Goal: Transaction & Acquisition: Purchase product/service

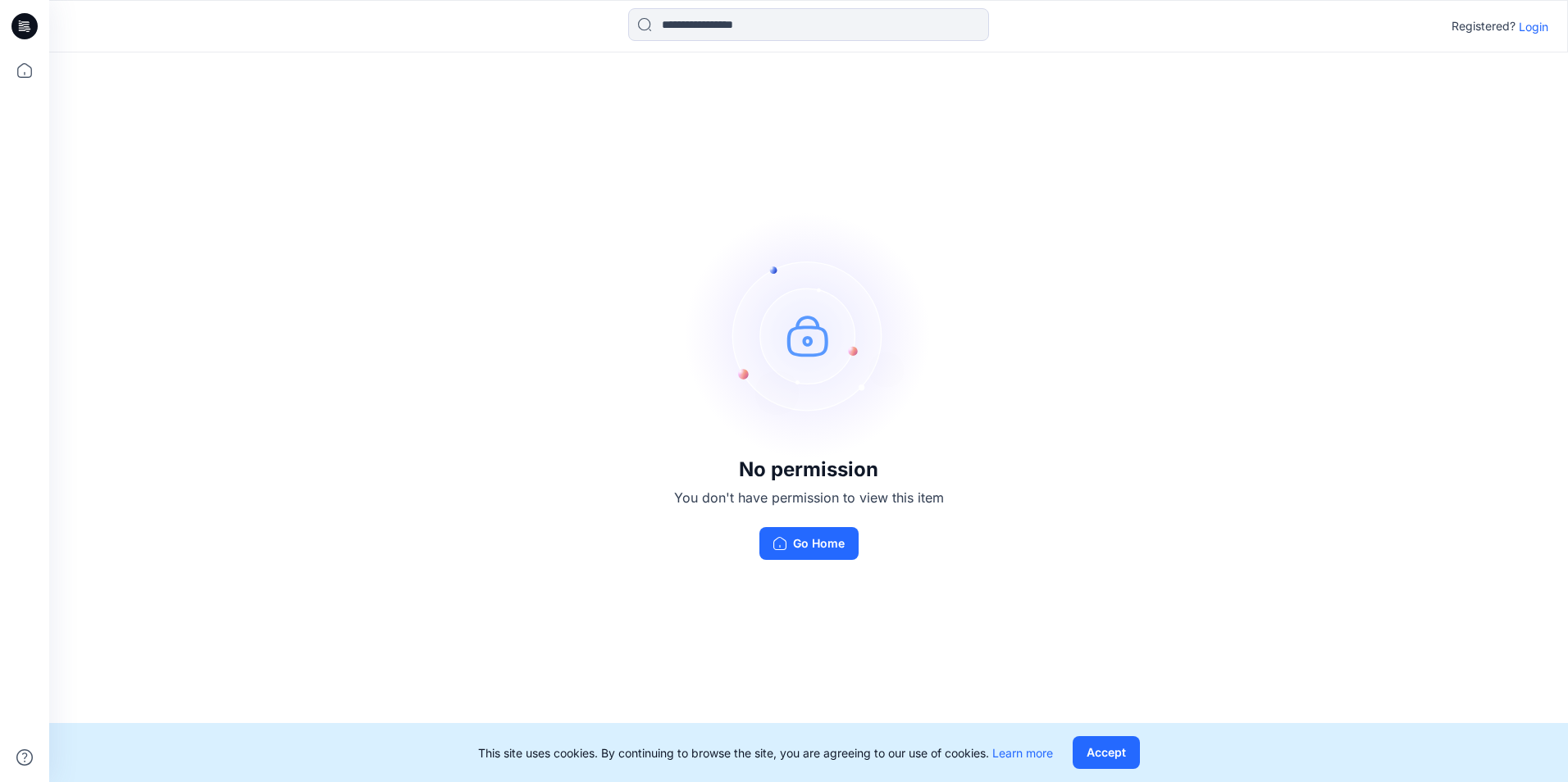
click at [1536, 28] on p "Login" at bounding box center [1534, 27] width 29 height 17
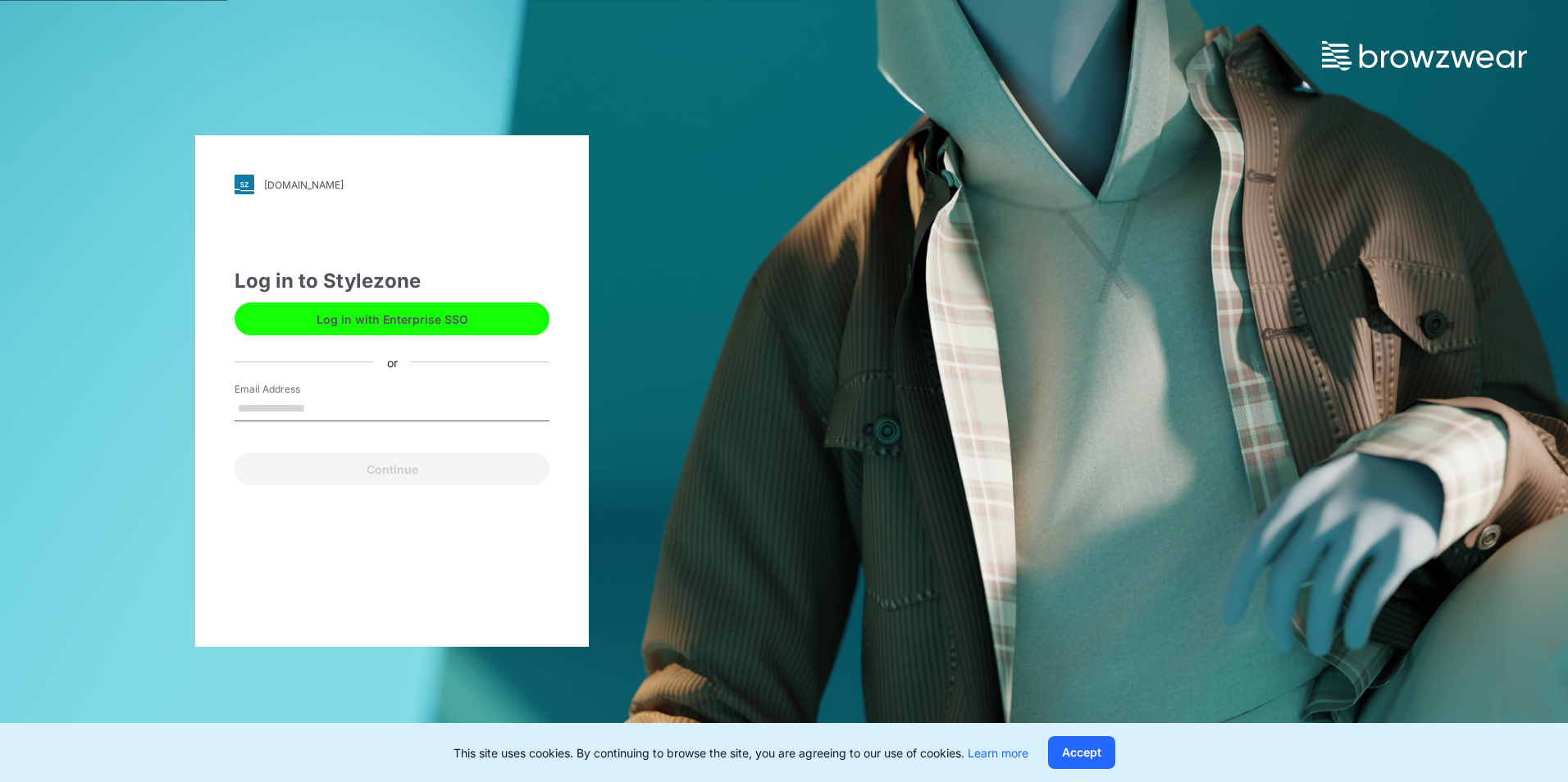
click at [343, 409] on input "Email Address" at bounding box center [391, 409] width 314 height 25
type input "**********"
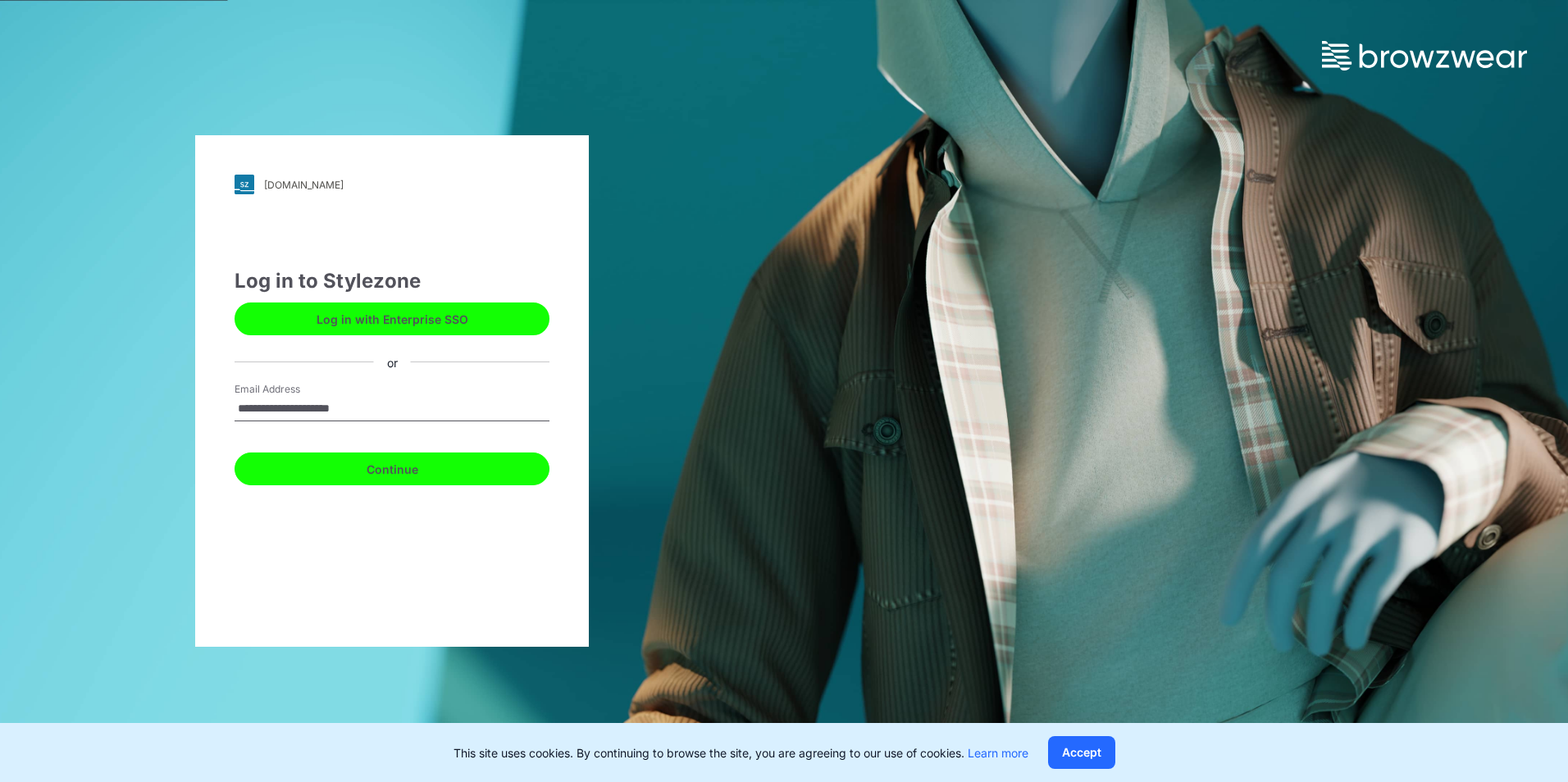
click at [432, 474] on button "Continue" at bounding box center [391, 469] width 314 height 33
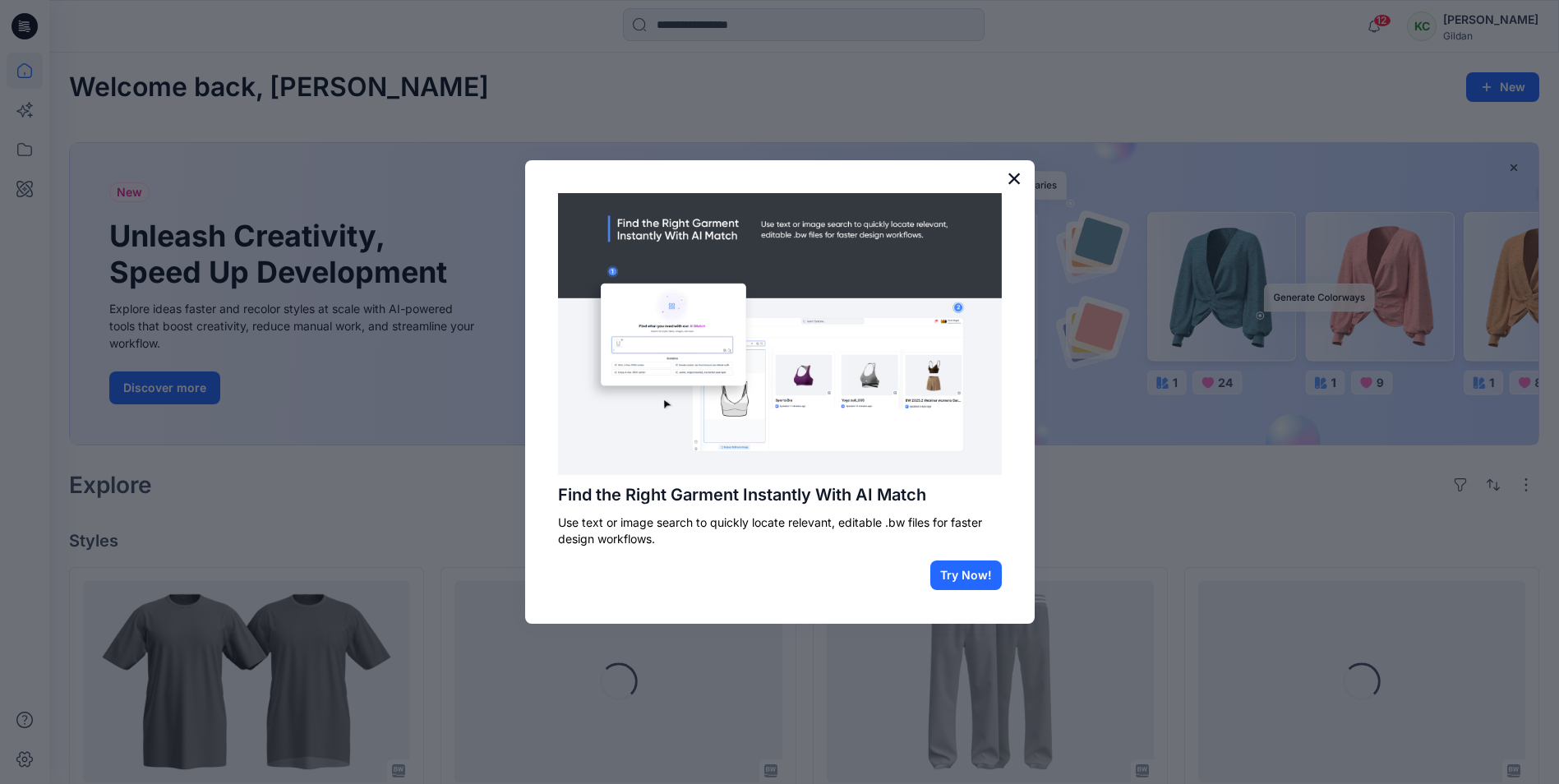
click at [1009, 180] on button "×" at bounding box center [1015, 178] width 16 height 26
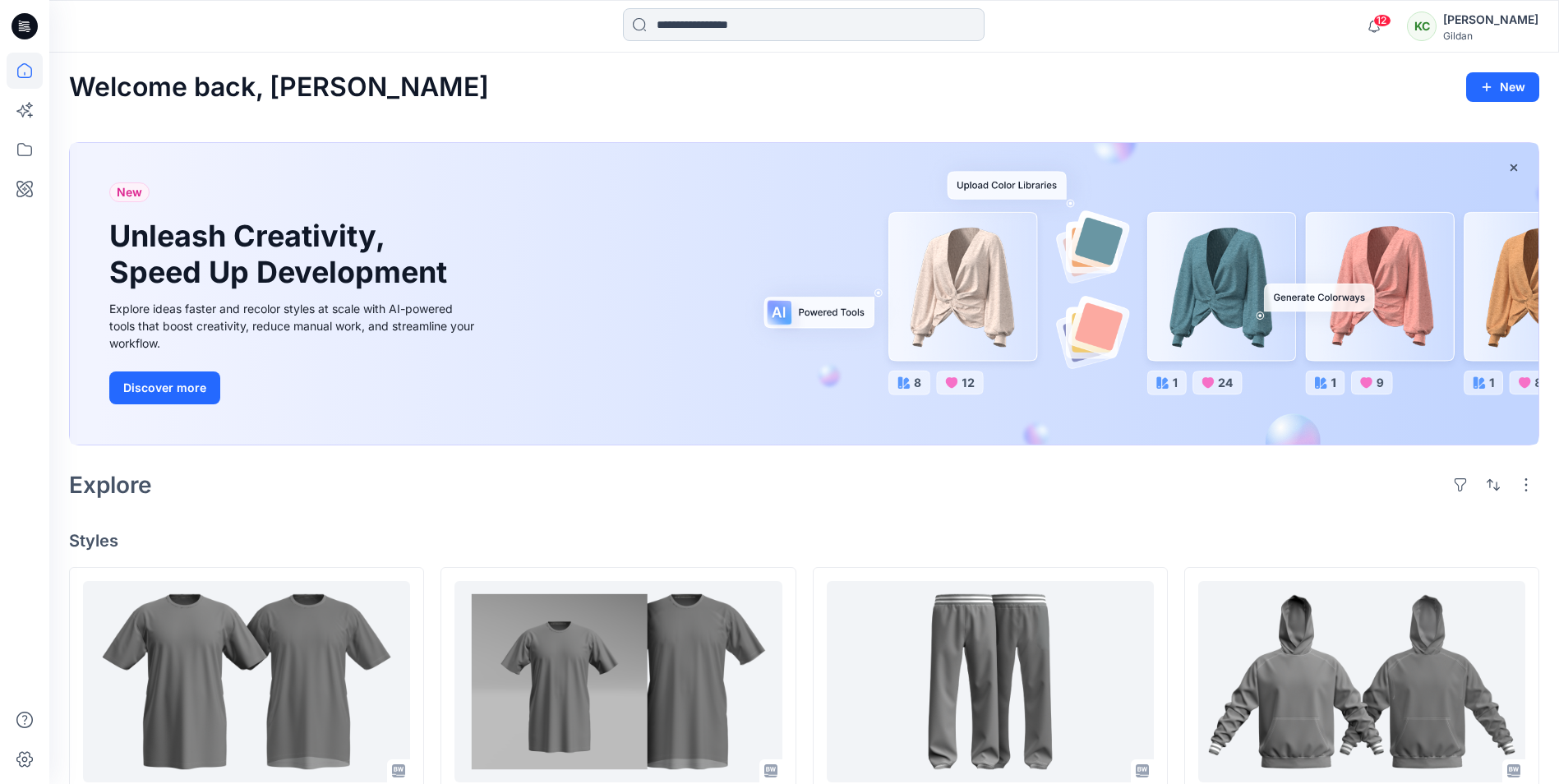
click at [719, 17] on input at bounding box center [803, 25] width 362 height 33
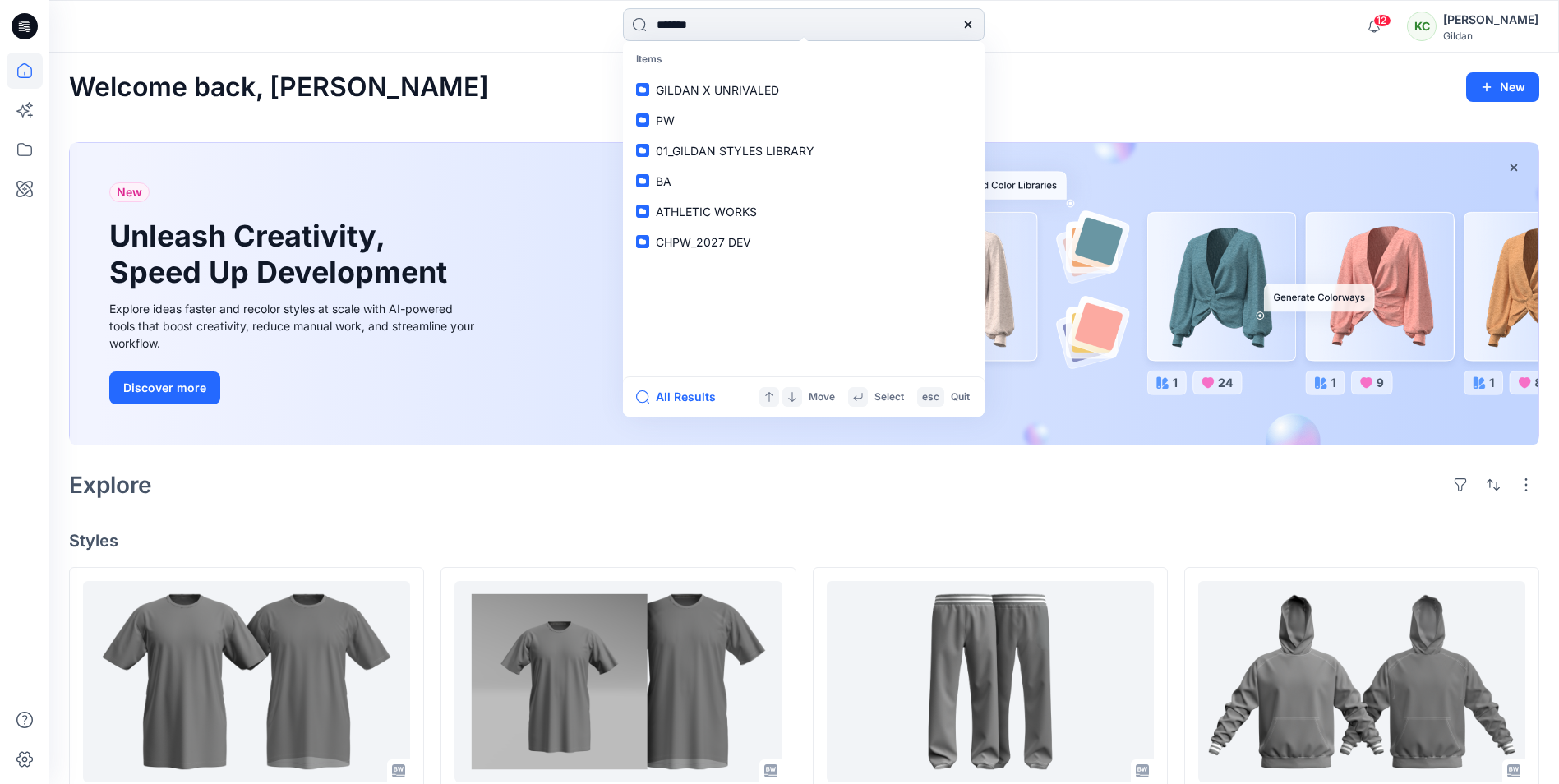
type input "********"
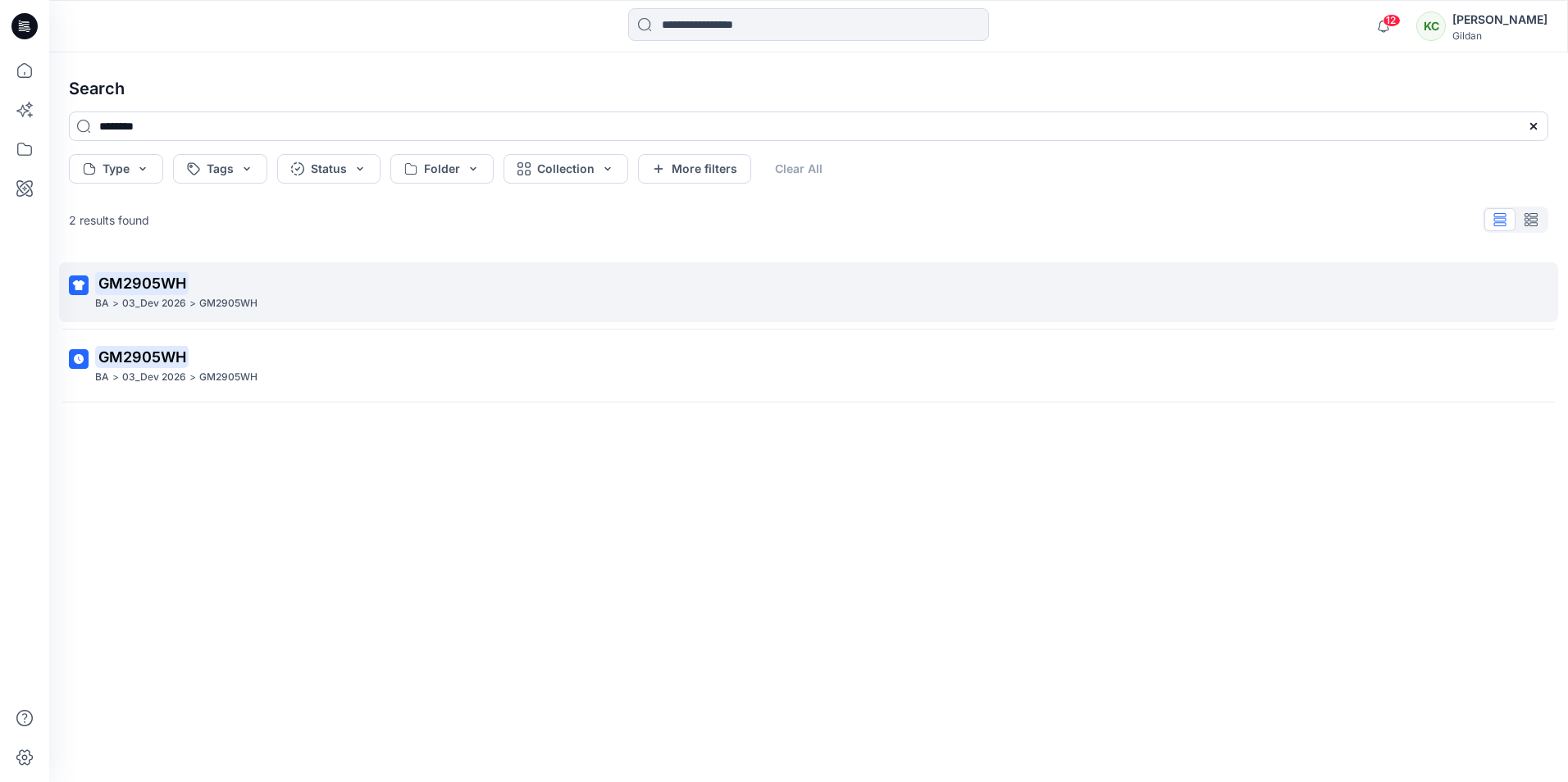
click at [259, 297] on div "BA > 03_Dev 2026 > GM2905WH" at bounding box center [806, 304] width 1423 height 17
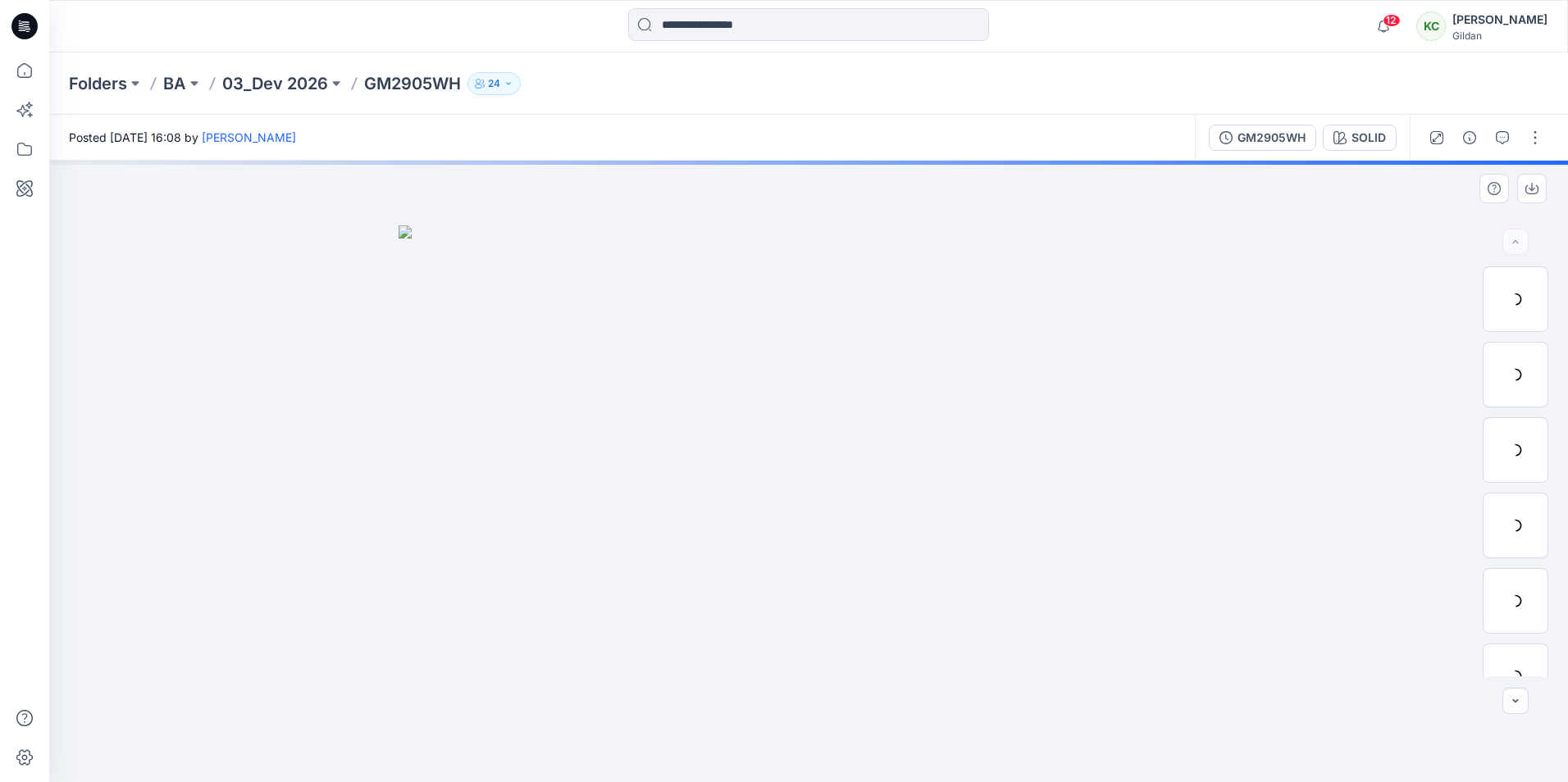
drag, startPoint x: 711, startPoint y: 568, endPoint x: 787, endPoint y: 567, distance: 76.0
click at [787, 567] on img at bounding box center [809, 504] width 820 height 556
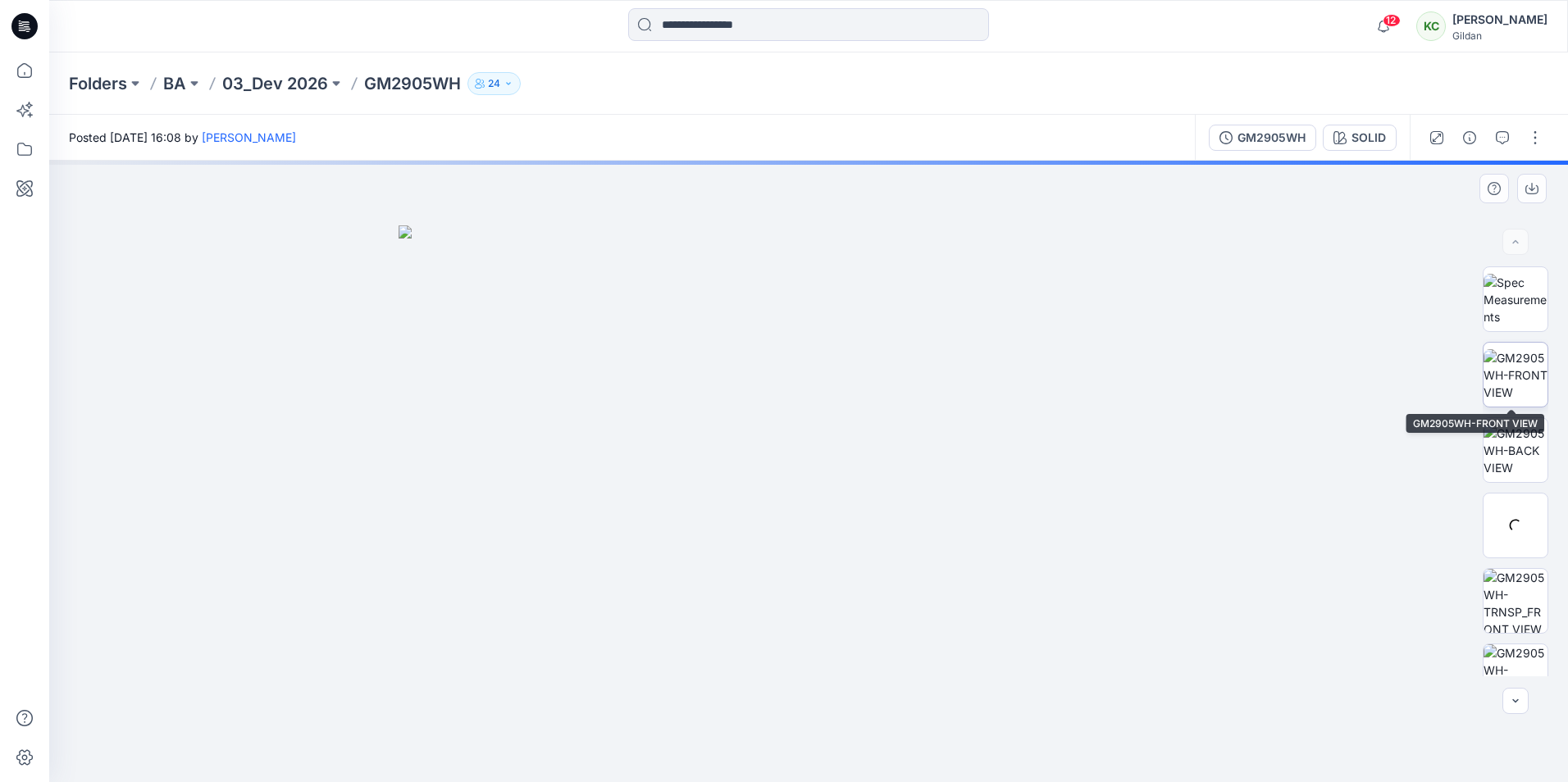
click at [1515, 381] on img at bounding box center [1515, 375] width 64 height 52
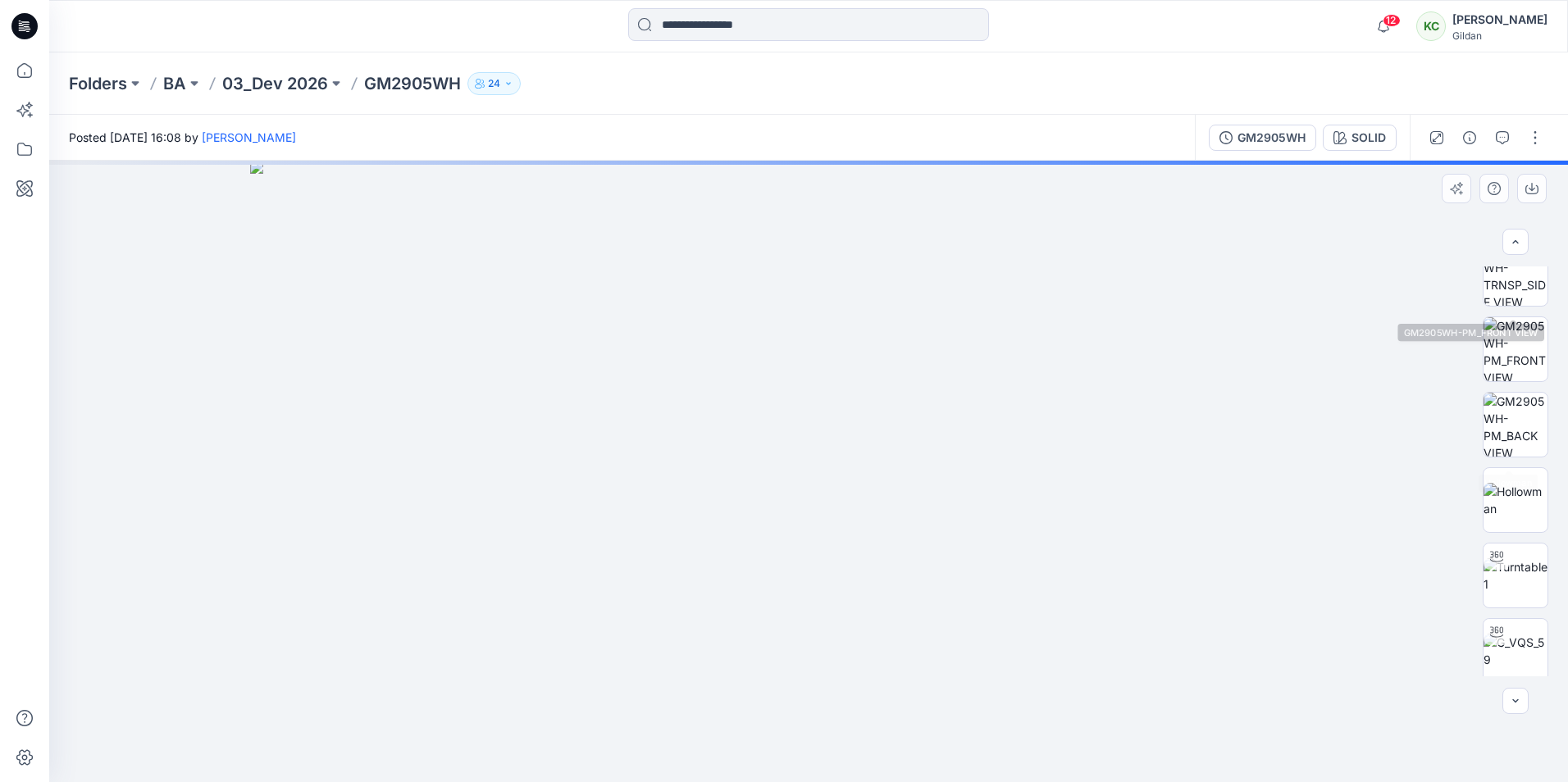
scroll to position [574, 0]
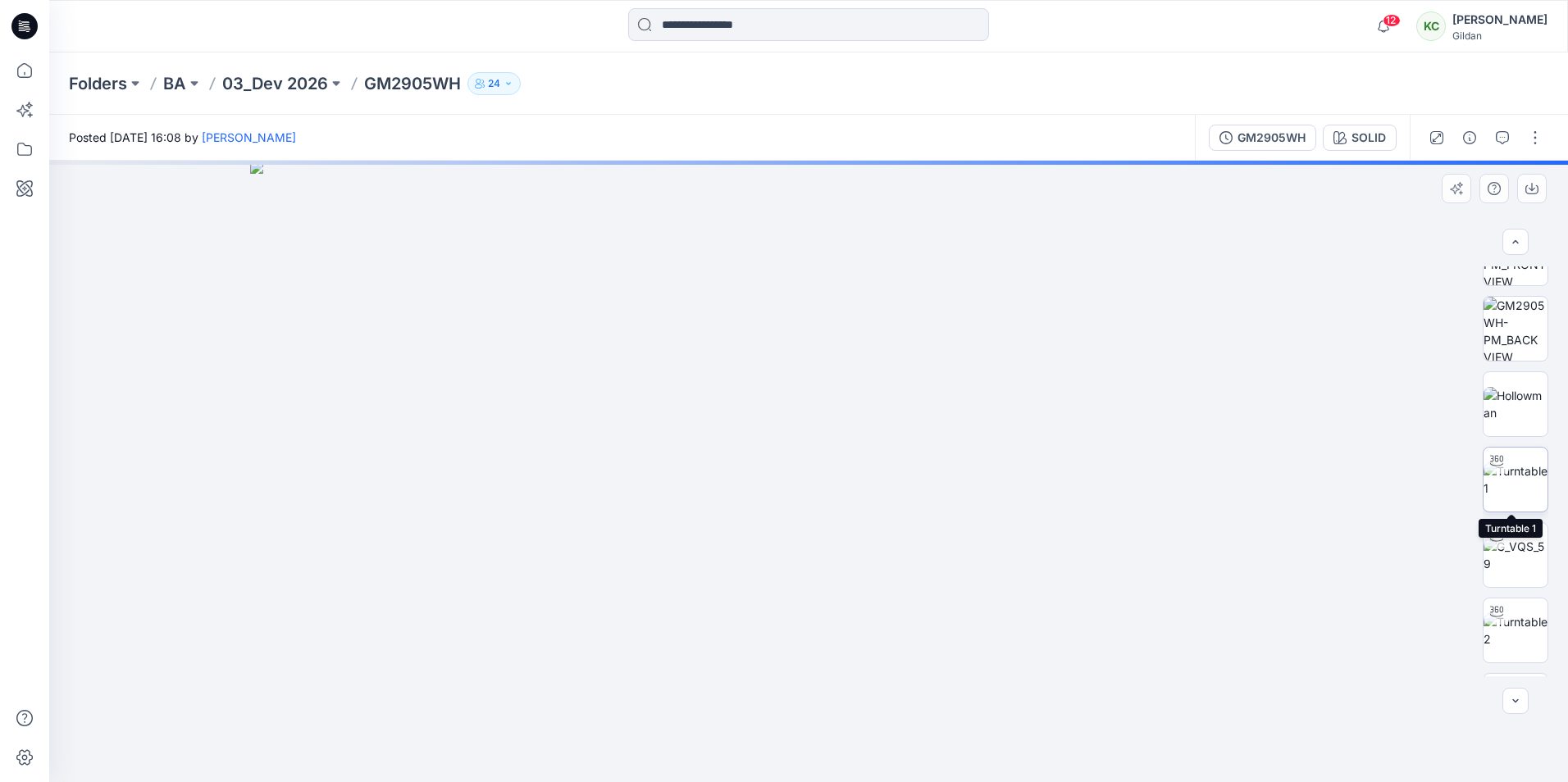
click at [1520, 471] on img at bounding box center [1515, 480] width 64 height 34
drag, startPoint x: 789, startPoint y: 417, endPoint x: 898, endPoint y: 419, distance: 109.0
click at [898, 419] on img at bounding box center [808, 412] width 861 height 739
drag, startPoint x: 806, startPoint y: 406, endPoint x: 913, endPoint y: 407, distance: 107.0
click at [913, 406] on img at bounding box center [808, 412] width 861 height 739
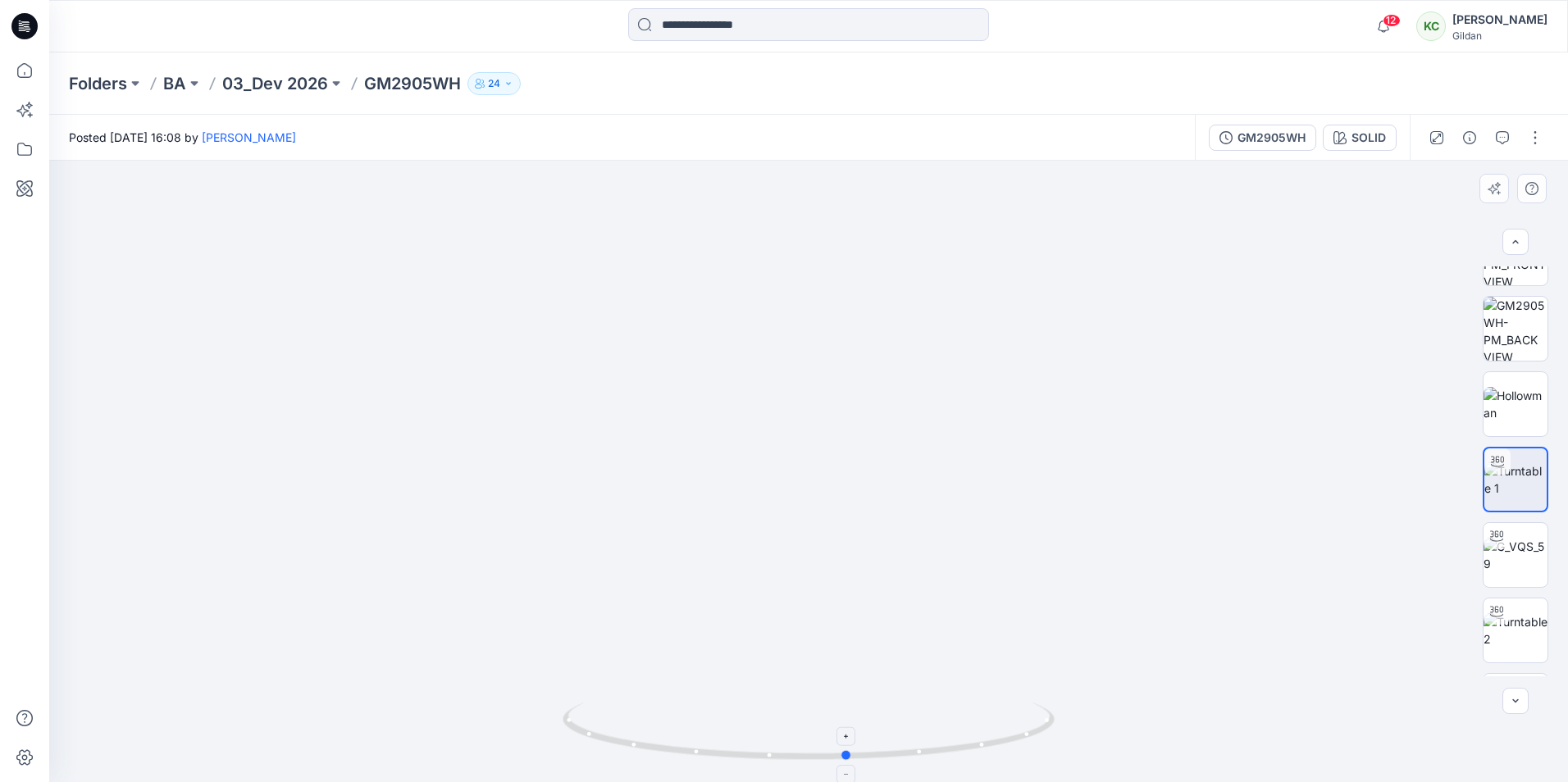
drag, startPoint x: 812, startPoint y: 760, endPoint x: 857, endPoint y: 759, distance: 45.0
click at [857, 759] on icon at bounding box center [811, 733] width 496 height 61
click at [850, 763] on icon at bounding box center [811, 733] width 496 height 61
drag, startPoint x: 855, startPoint y: 759, endPoint x: 947, endPoint y: 757, distance: 92.0
click at [947, 757] on icon at bounding box center [811, 733] width 496 height 61
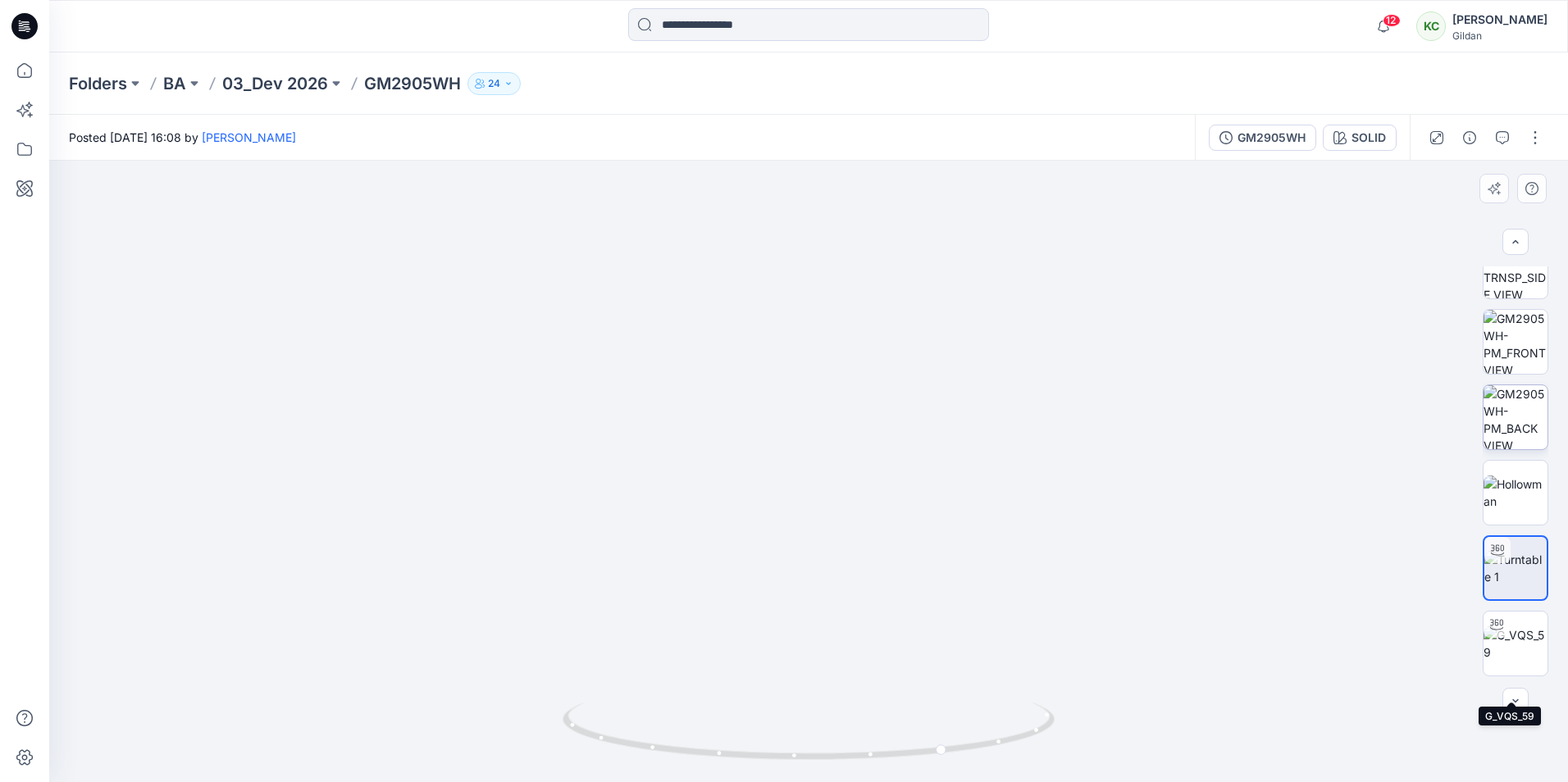
scroll to position [410, 0]
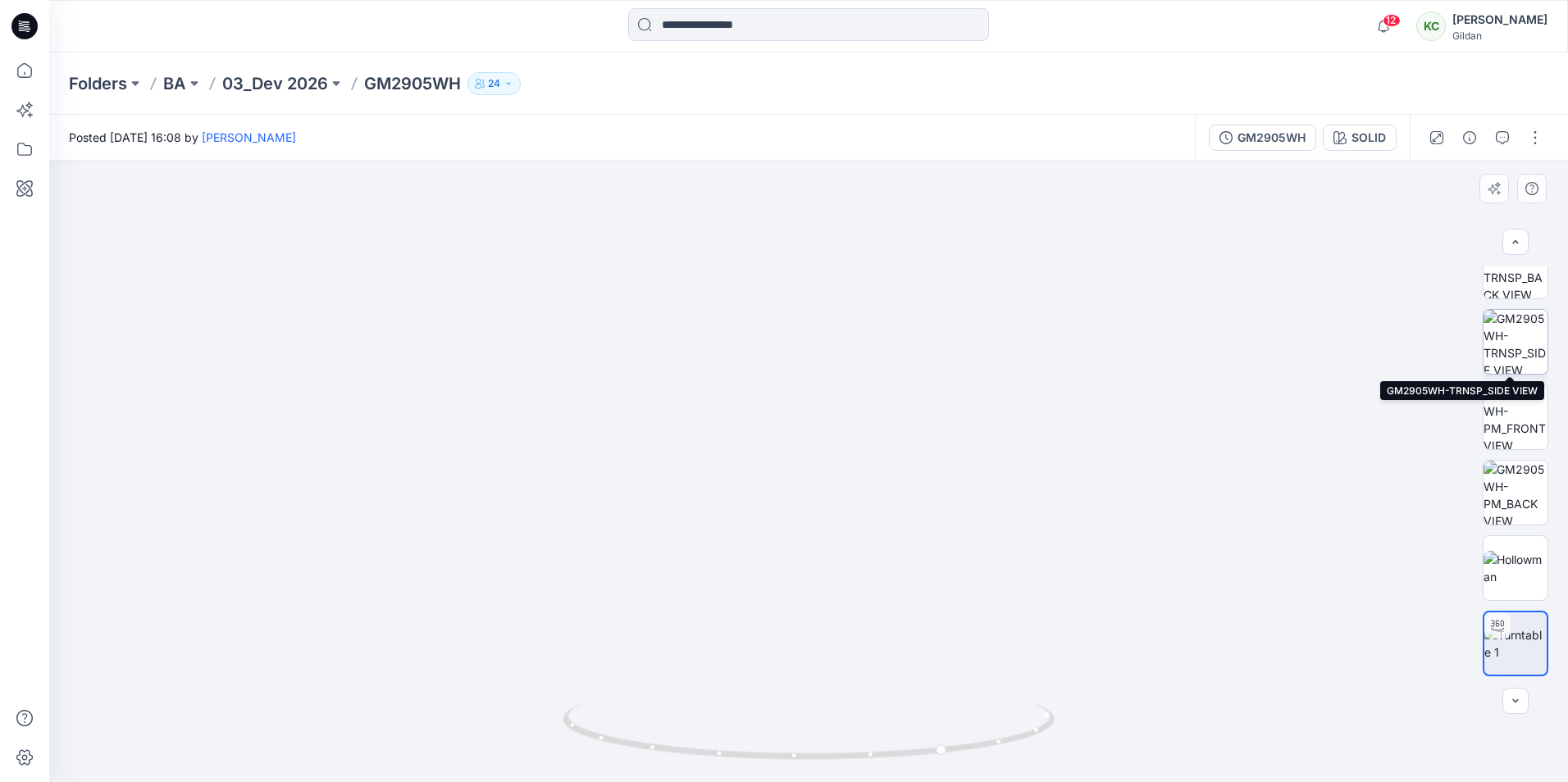
click at [1509, 326] on img at bounding box center [1515, 342] width 64 height 64
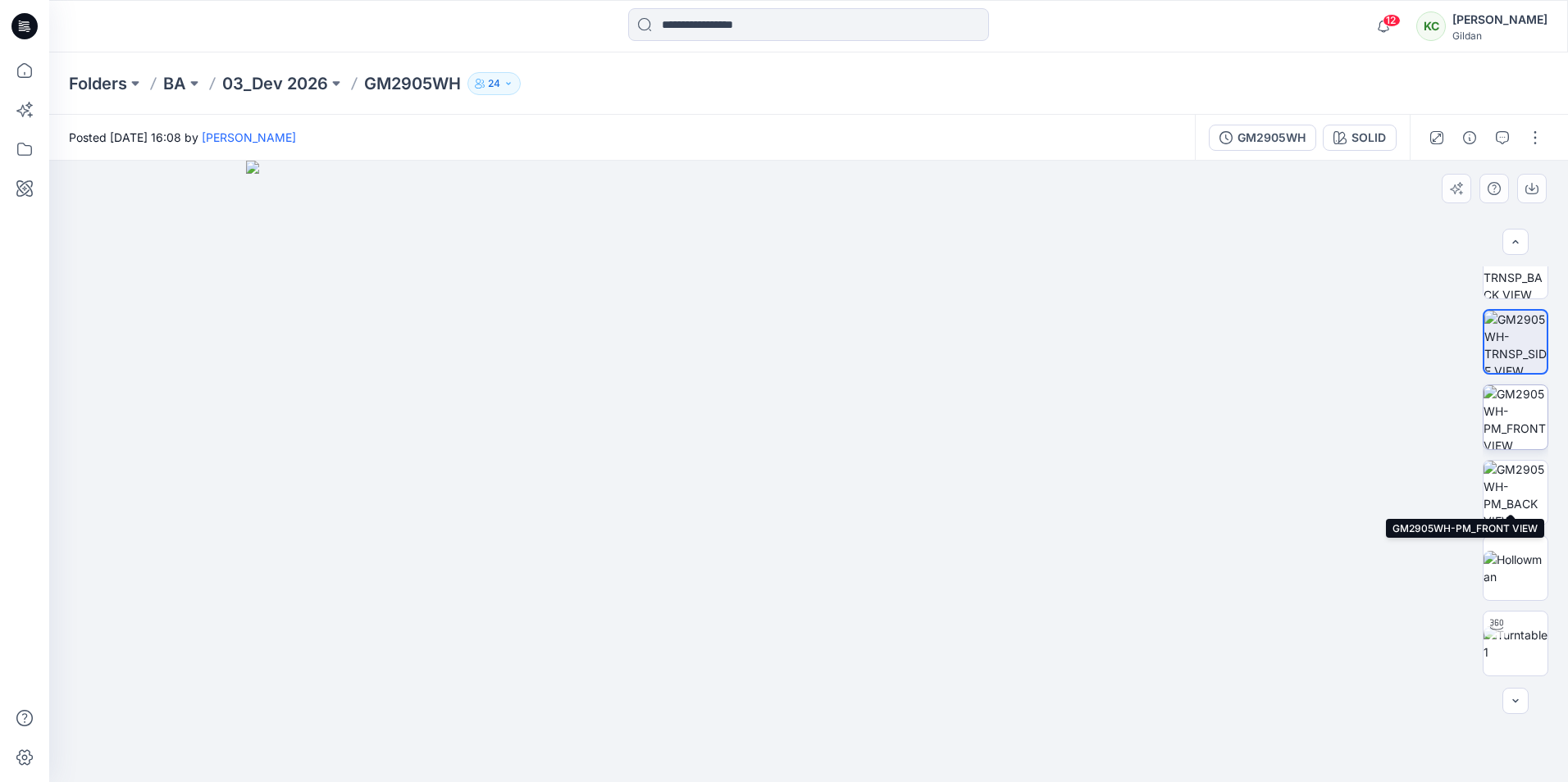
scroll to position [246, 0]
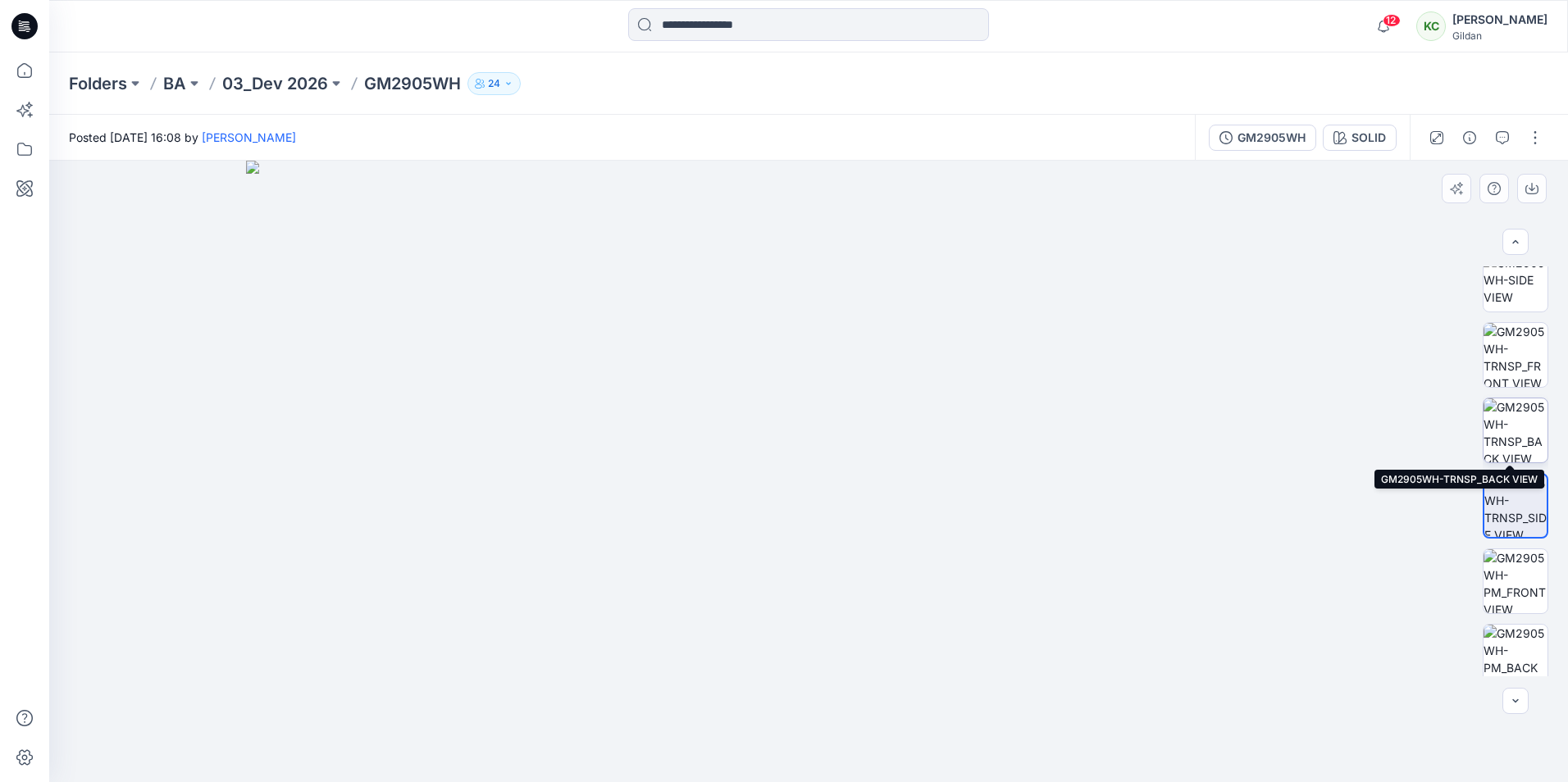
click at [1503, 425] on img at bounding box center [1515, 431] width 64 height 64
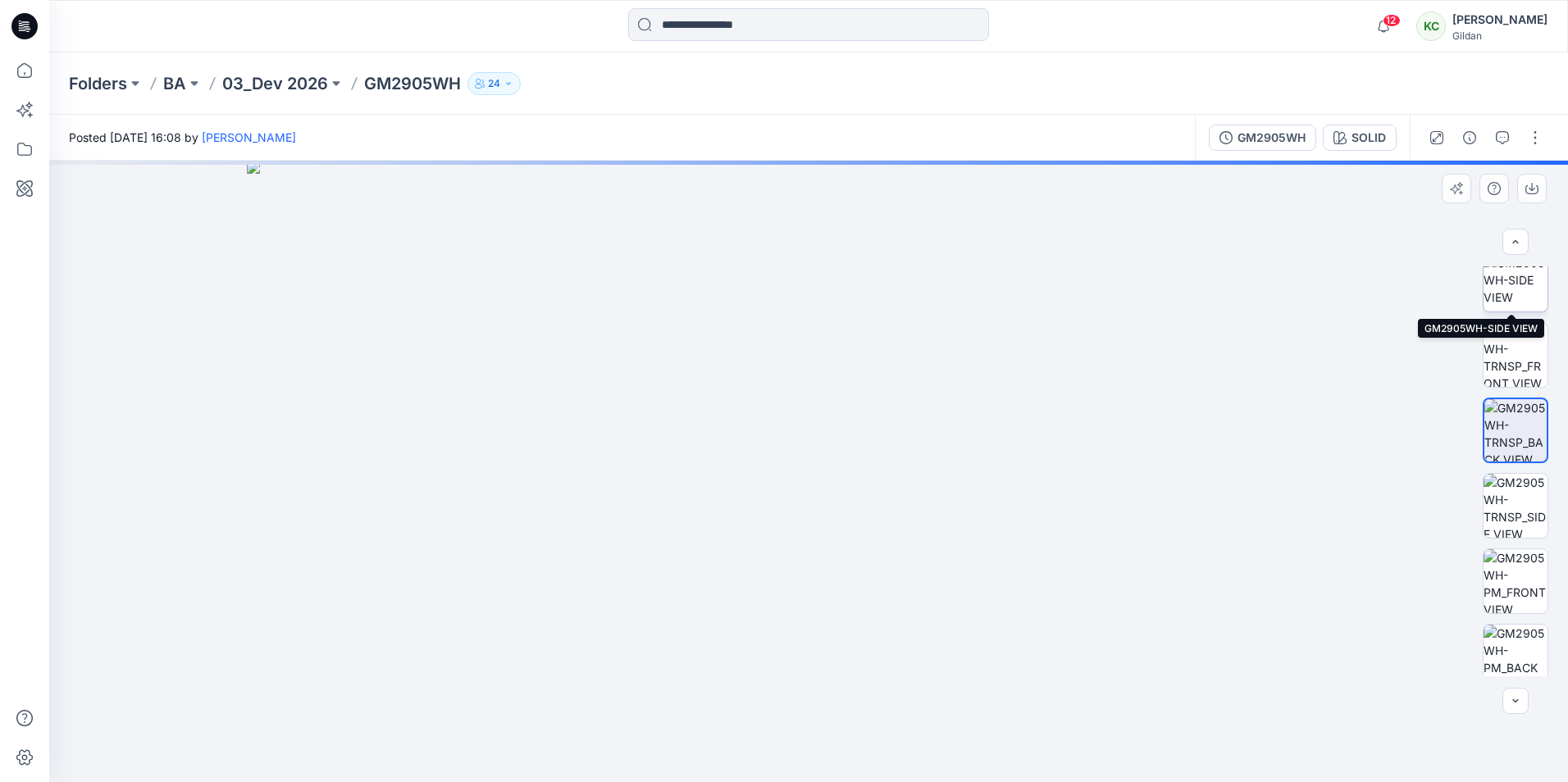
click at [1496, 289] on img at bounding box center [1515, 280] width 64 height 52
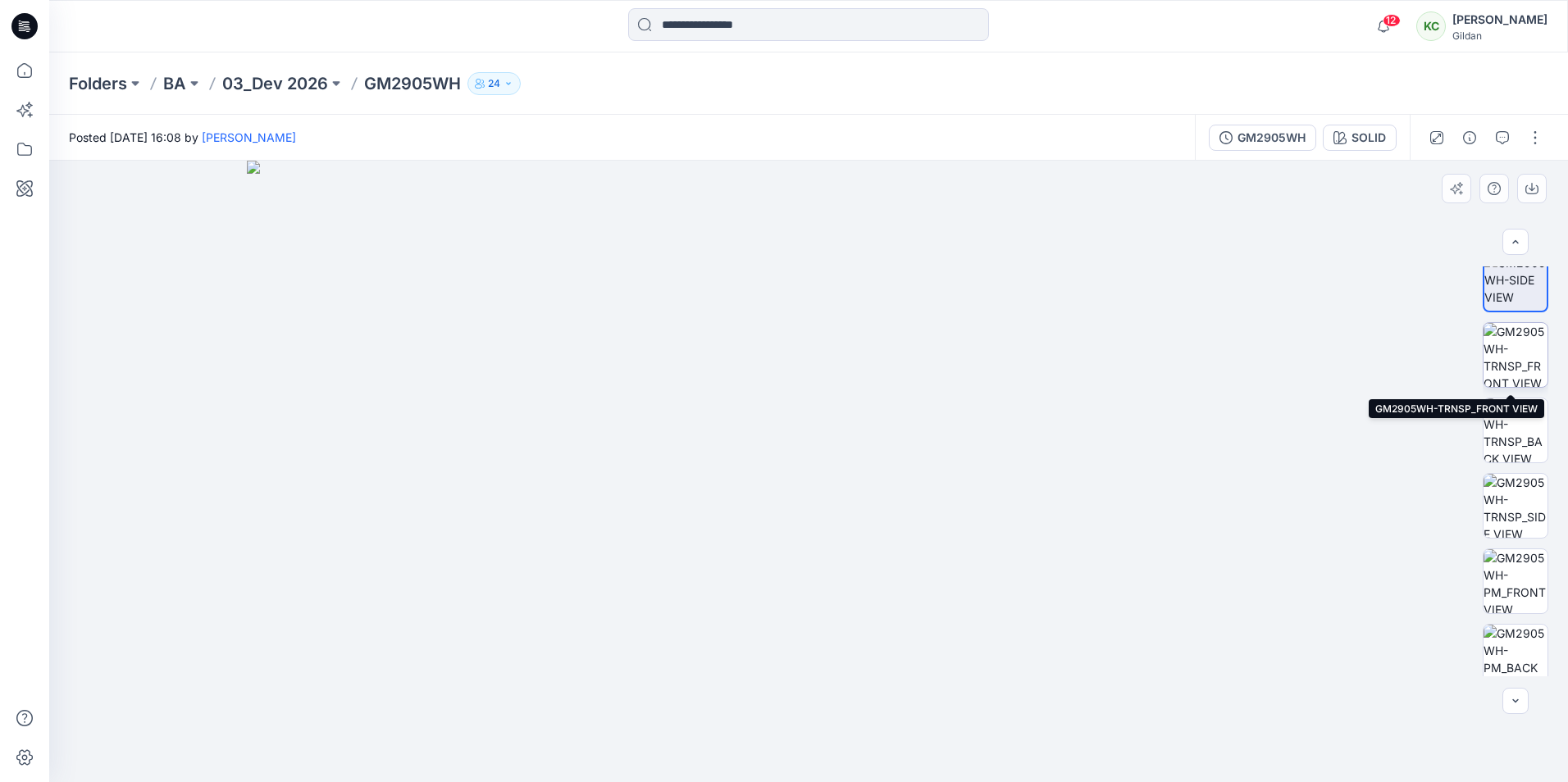
scroll to position [164, 0]
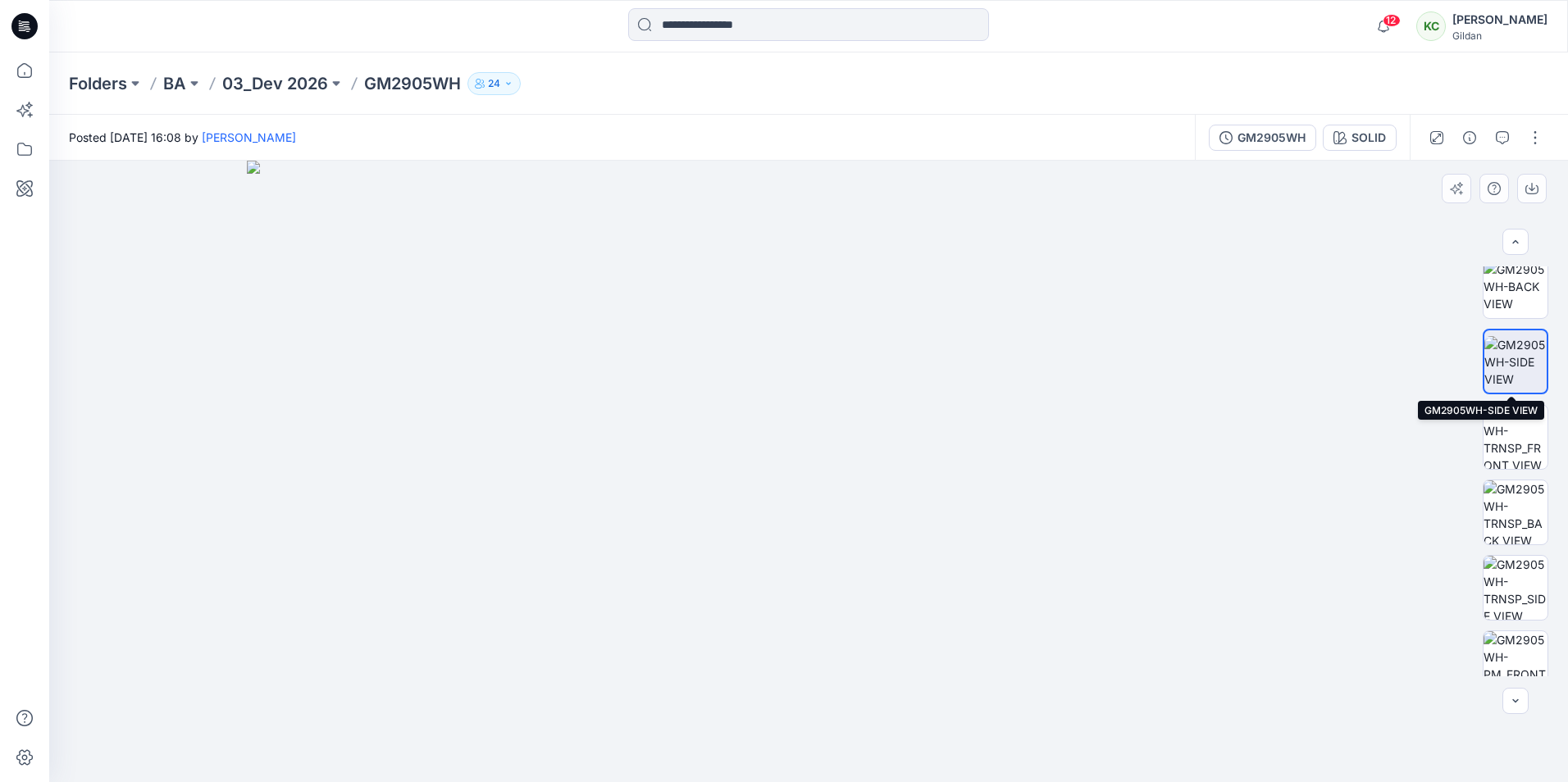
click at [1515, 353] on img at bounding box center [1515, 362] width 62 height 52
click at [1496, 433] on img at bounding box center [1515, 437] width 64 height 64
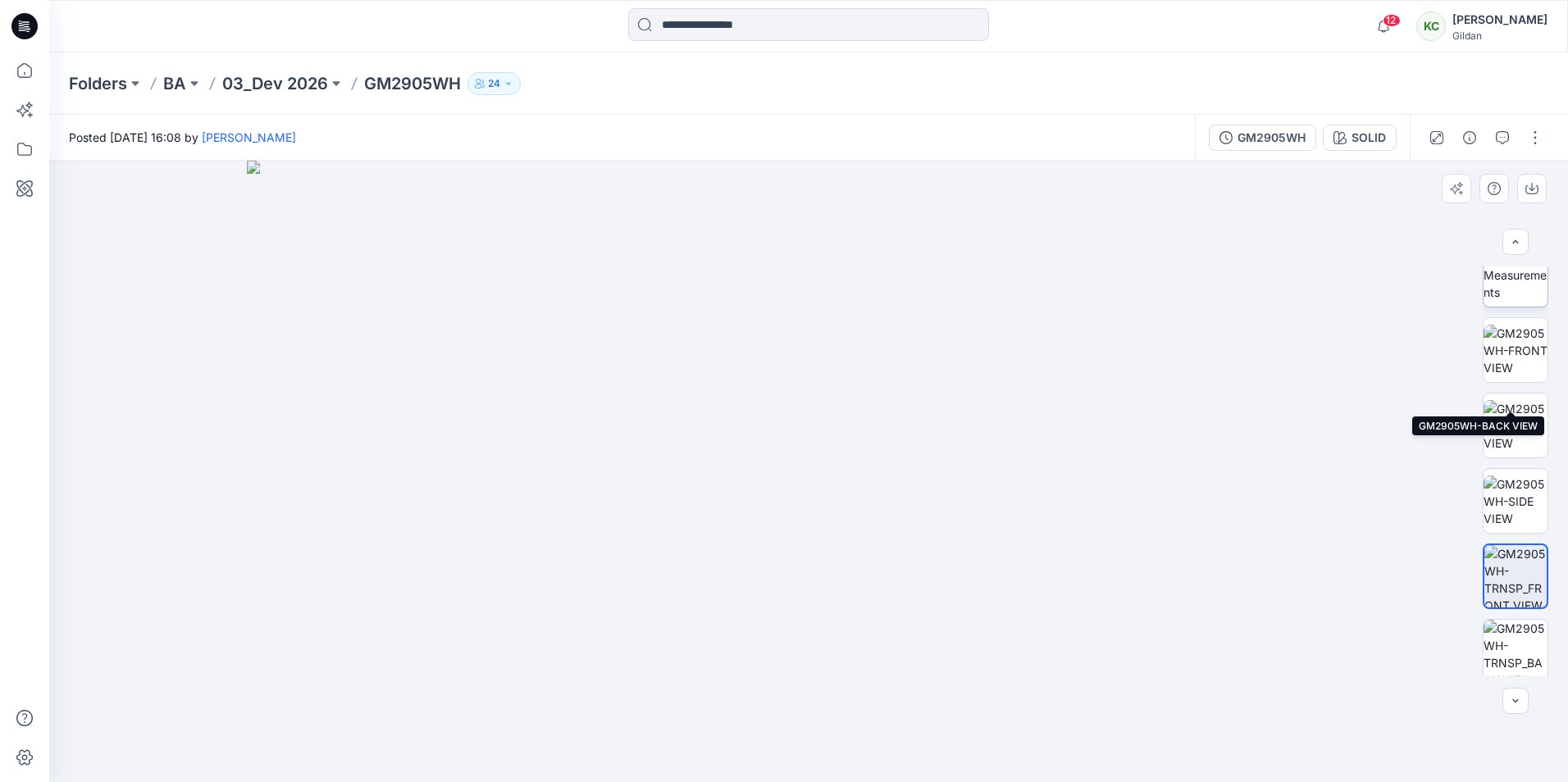
scroll to position [0, 0]
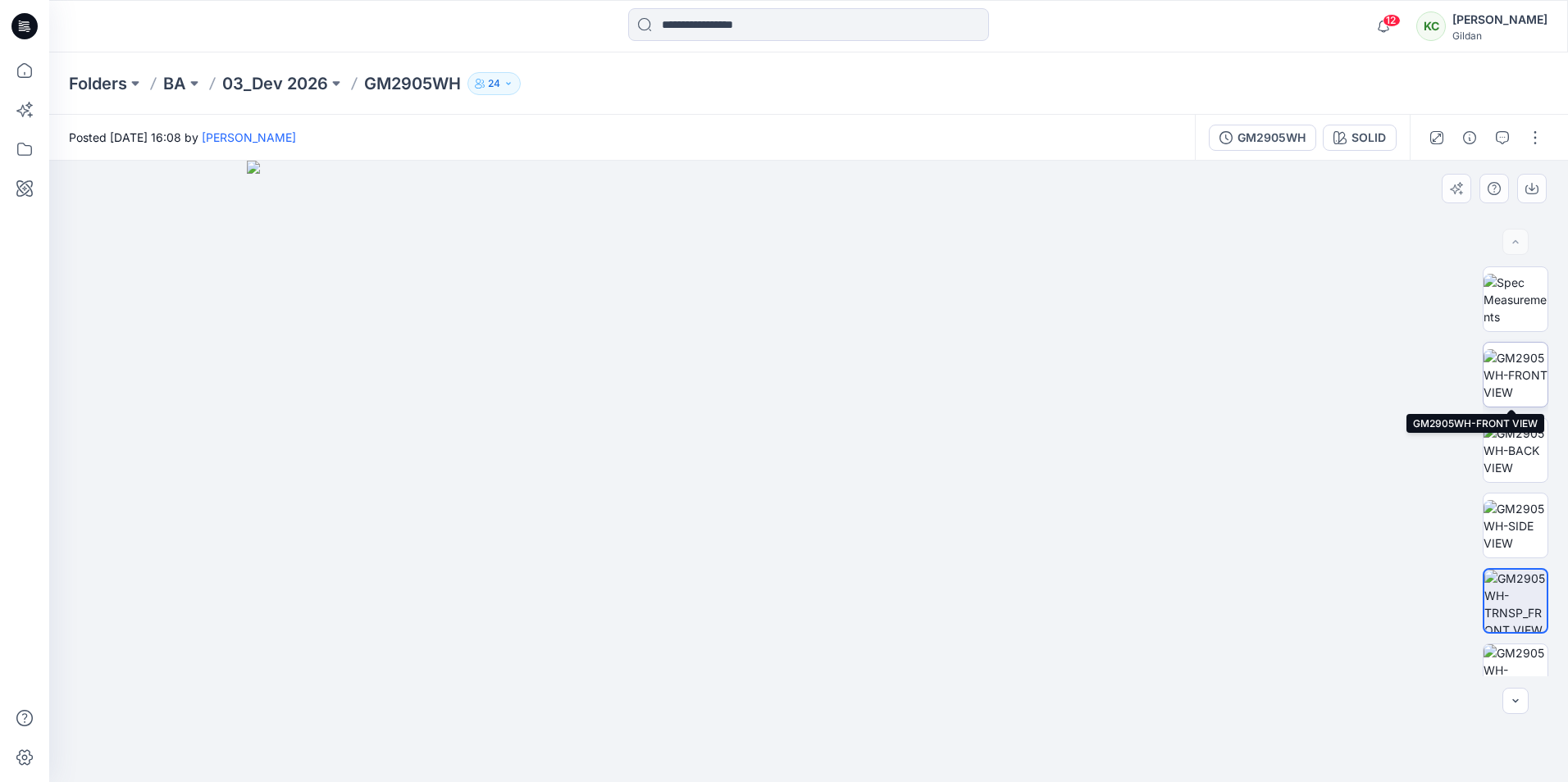
click at [1495, 372] on img at bounding box center [1515, 375] width 64 height 52
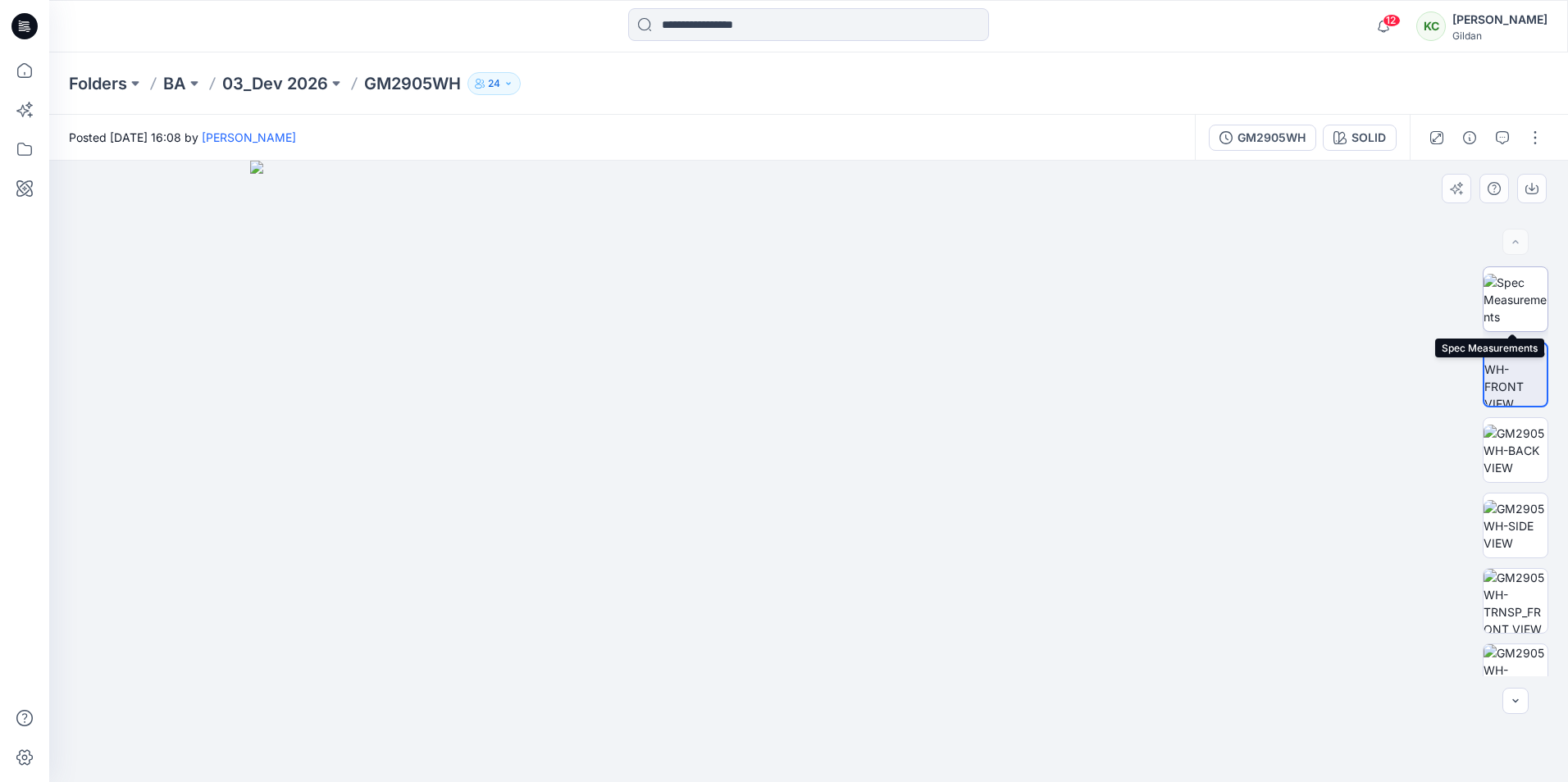
click at [1503, 294] on img at bounding box center [1515, 300] width 64 height 52
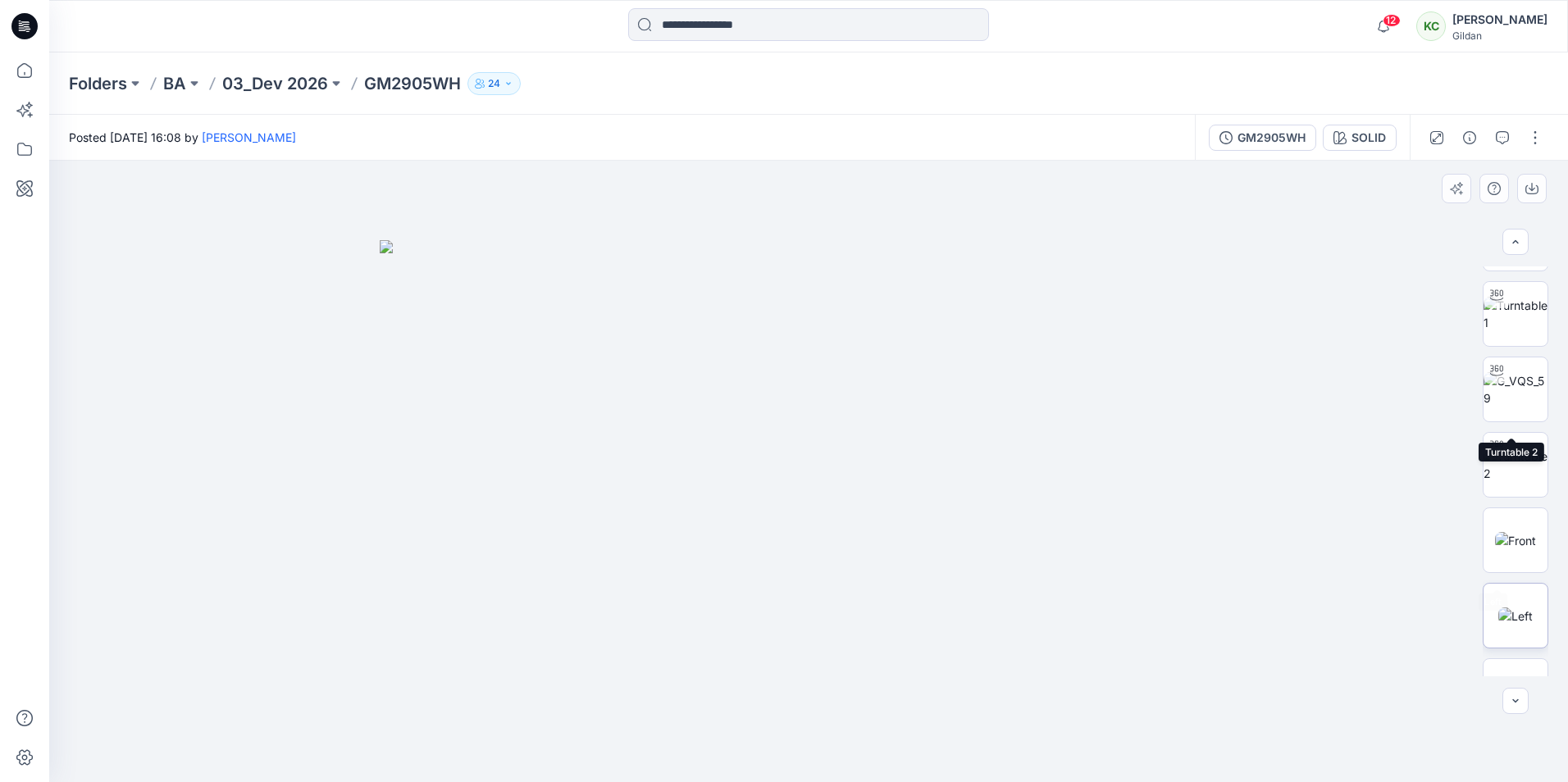
scroll to position [820, 0]
click at [1515, 527] on img at bounding box center [1515, 536] width 34 height 17
drag, startPoint x: 837, startPoint y: 666, endPoint x: 775, endPoint y: 425, distance: 248.8
click at [775, 425] on img at bounding box center [808, 163] width 1372 height 1238
